Goal: Task Accomplishment & Management: Complete application form

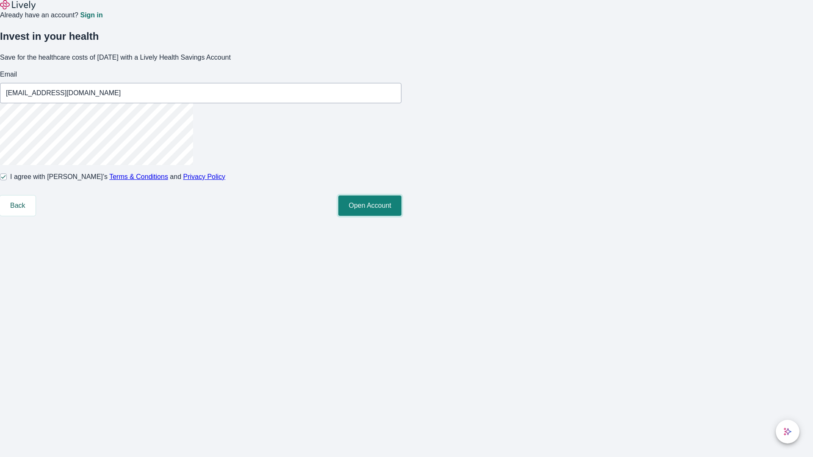
click at [401, 216] on button "Open Account" at bounding box center [369, 206] width 63 height 20
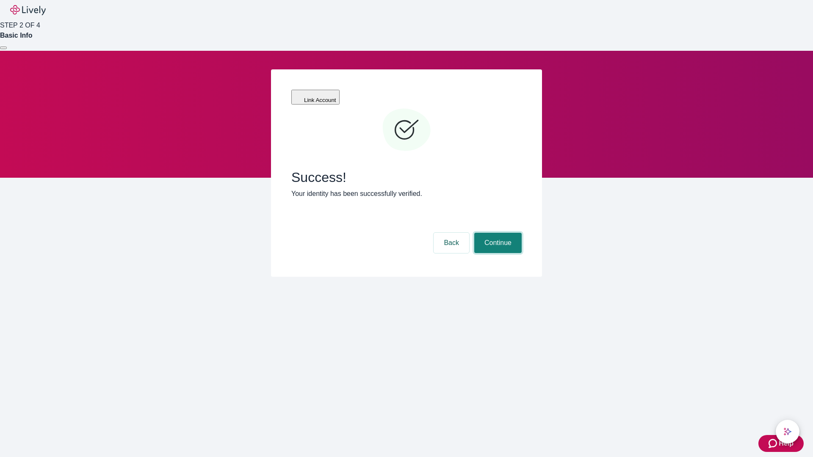
click at [497, 233] on button "Continue" at bounding box center [497, 243] width 47 height 20
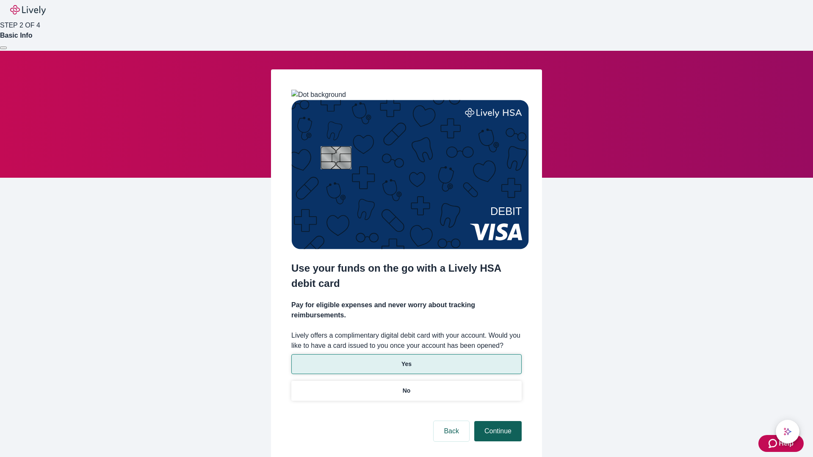
click at [406, 387] on p "No" at bounding box center [407, 391] width 8 height 9
click at [497, 421] on button "Continue" at bounding box center [497, 431] width 47 height 20
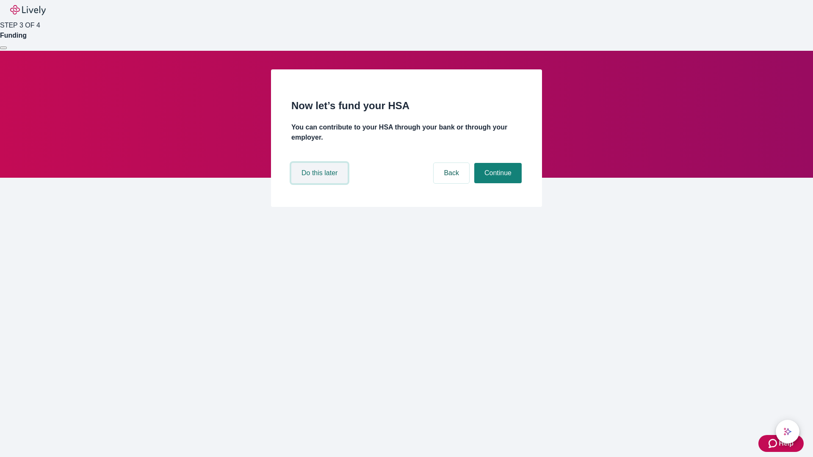
click at [321, 183] on button "Do this later" at bounding box center [319, 173] width 56 height 20
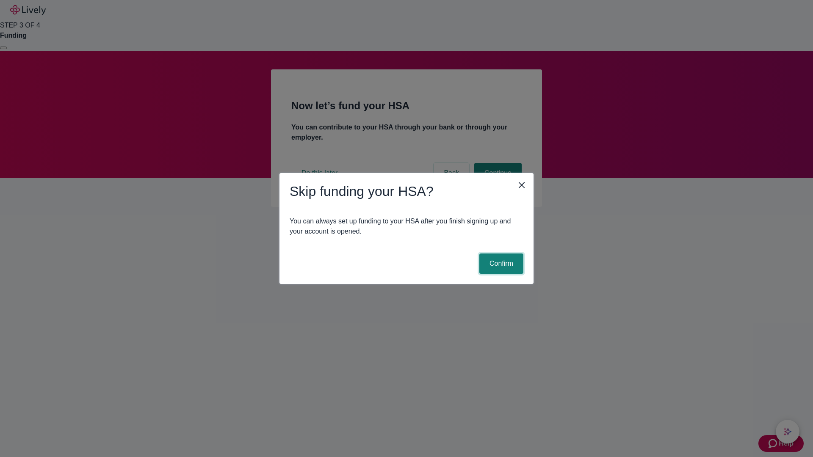
click at [500, 264] on button "Confirm" at bounding box center [501, 264] width 44 height 20
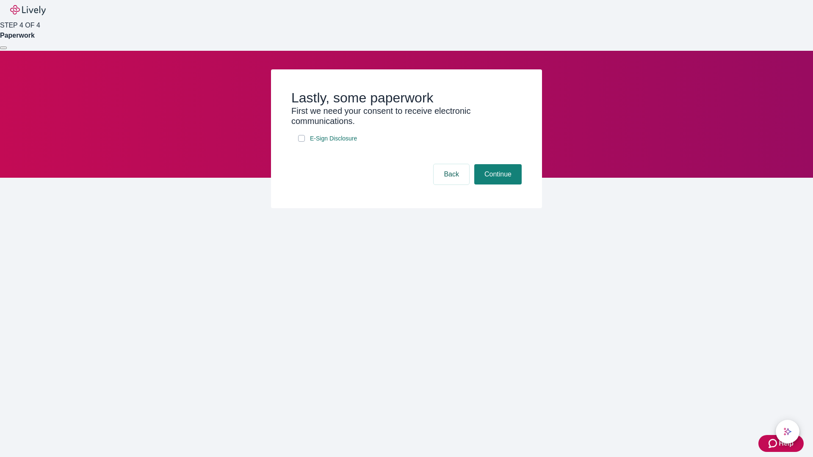
click at [302, 142] on input "E-Sign Disclosure" at bounding box center [301, 138] width 7 height 7
checkbox input "true"
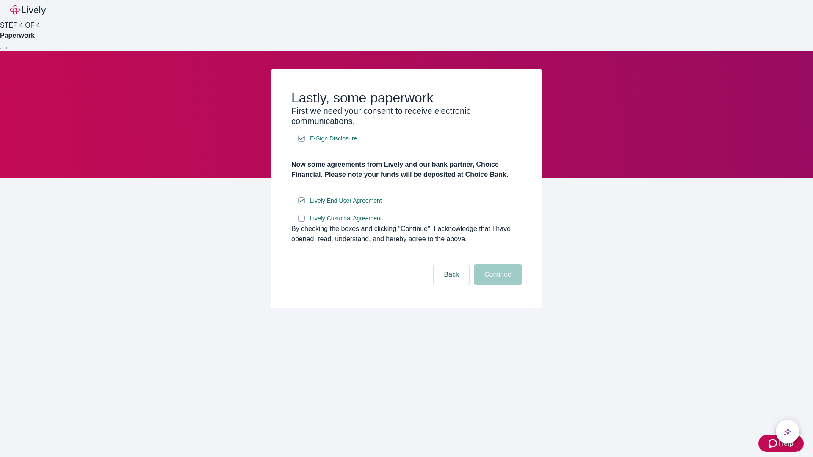
click at [302, 222] on input "Lively Custodial Agreement" at bounding box center [301, 218] width 7 height 7
checkbox input "true"
click at [497, 285] on button "Continue" at bounding box center [497, 275] width 47 height 20
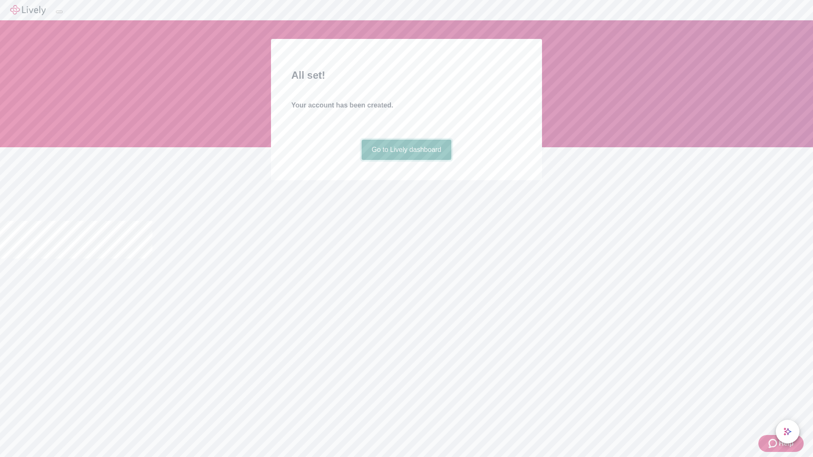
click at [406, 160] on link "Go to Lively dashboard" at bounding box center [407, 150] width 90 height 20
